Goal: Task Accomplishment & Management: Manage account settings

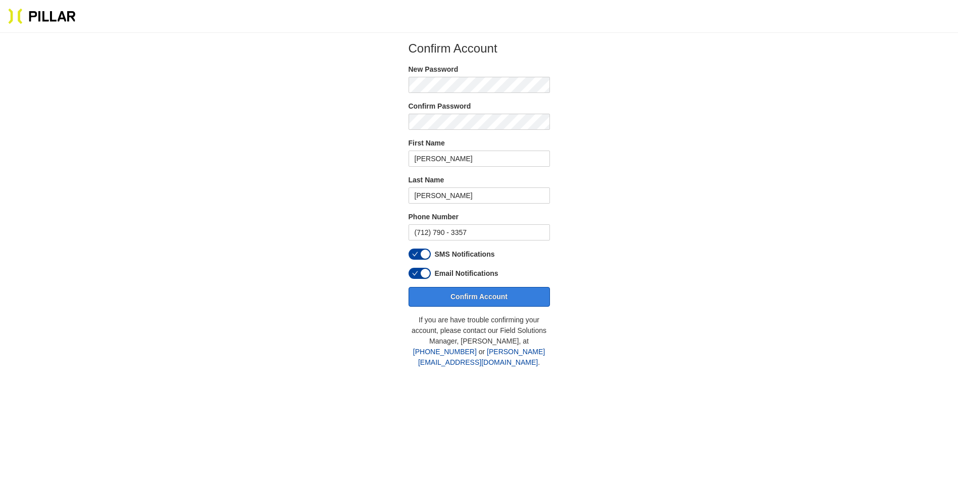
click at [482, 298] on button "Confirm Account" at bounding box center [478, 297] width 141 height 20
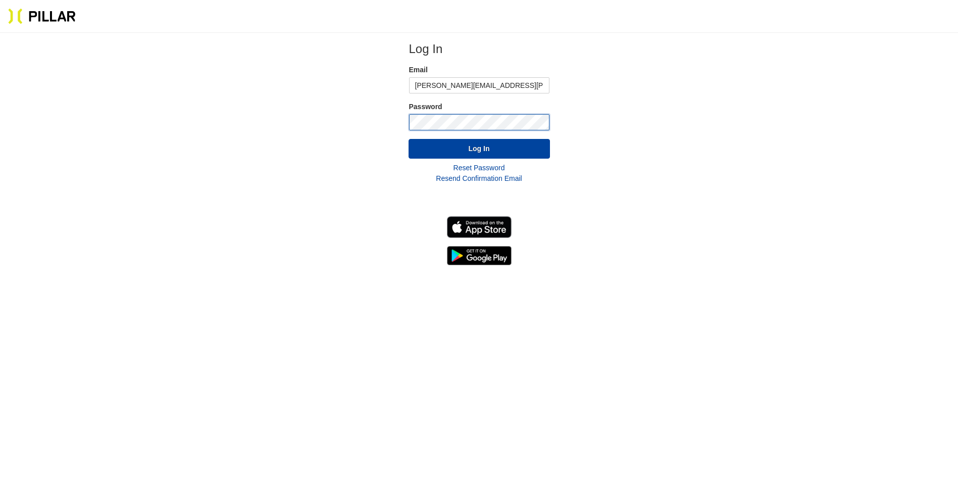
click at [408, 139] on button "Log In" at bounding box center [478, 149] width 141 height 20
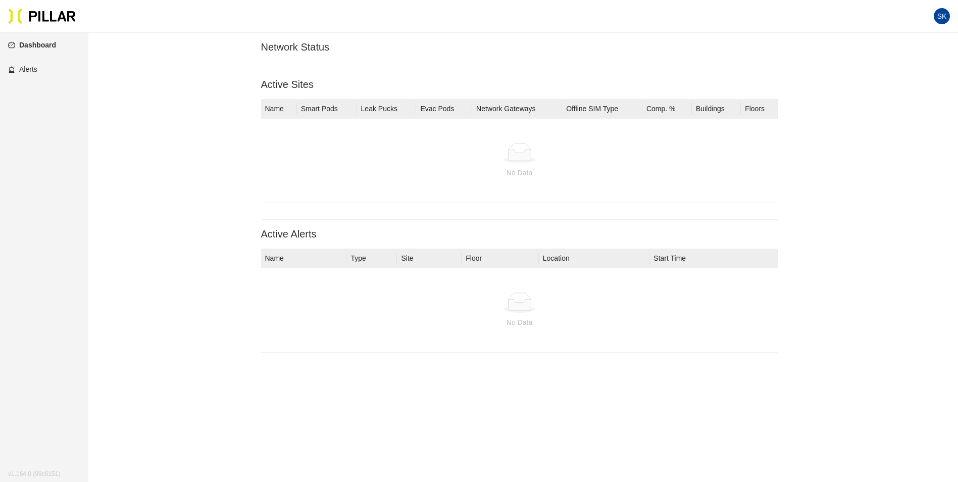
click at [34, 45] on link "Dashboard" at bounding box center [32, 45] width 48 height 8
